Goal: Information Seeking & Learning: Learn about a topic

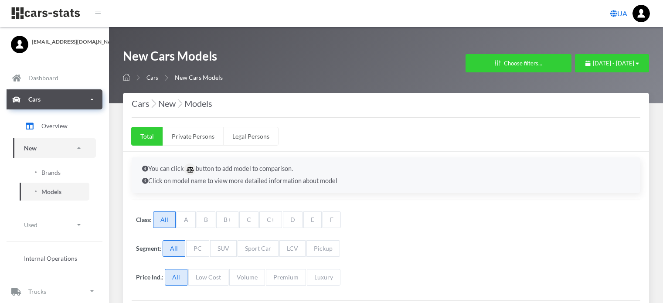
select select "25"
select select "HYUNDAI"
click at [593, 65] on span "[DATE] - [DATE]" at bounding box center [613, 63] width 41 height 7
select select "25"
select select "HYUNDAI"
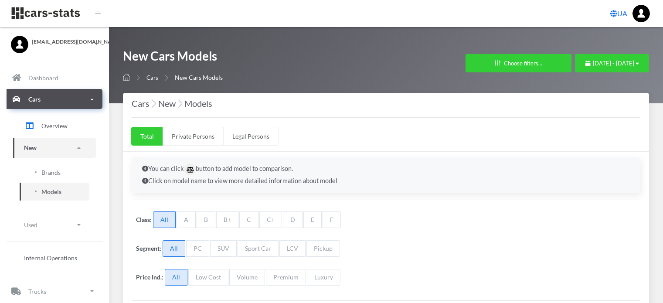
click at [593, 65] on span "July 19, 2025 - August 18, 2025" at bounding box center [613, 63] width 41 height 7
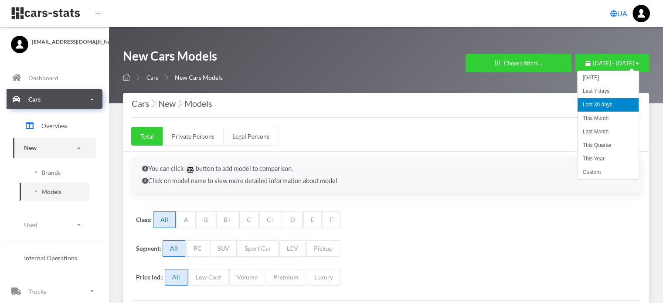
click at [593, 123] on li "This Month" at bounding box center [608, 119] width 61 height 14
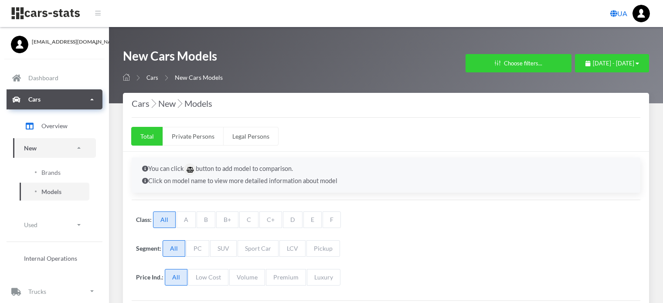
select select "25"
click at [60, 171] on span "Brands" at bounding box center [50, 172] width 19 height 9
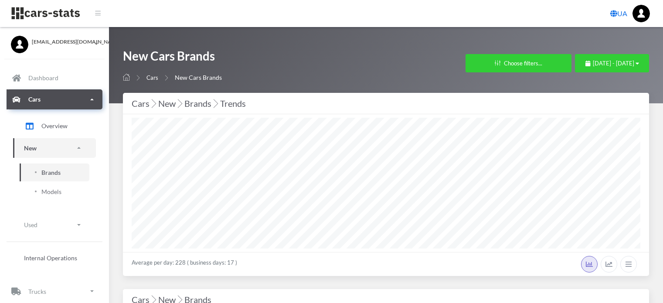
select select "25"
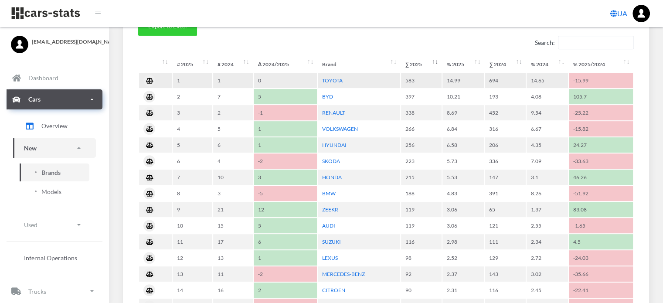
scroll to position [349, 0]
